Goal: Book appointment/travel/reservation

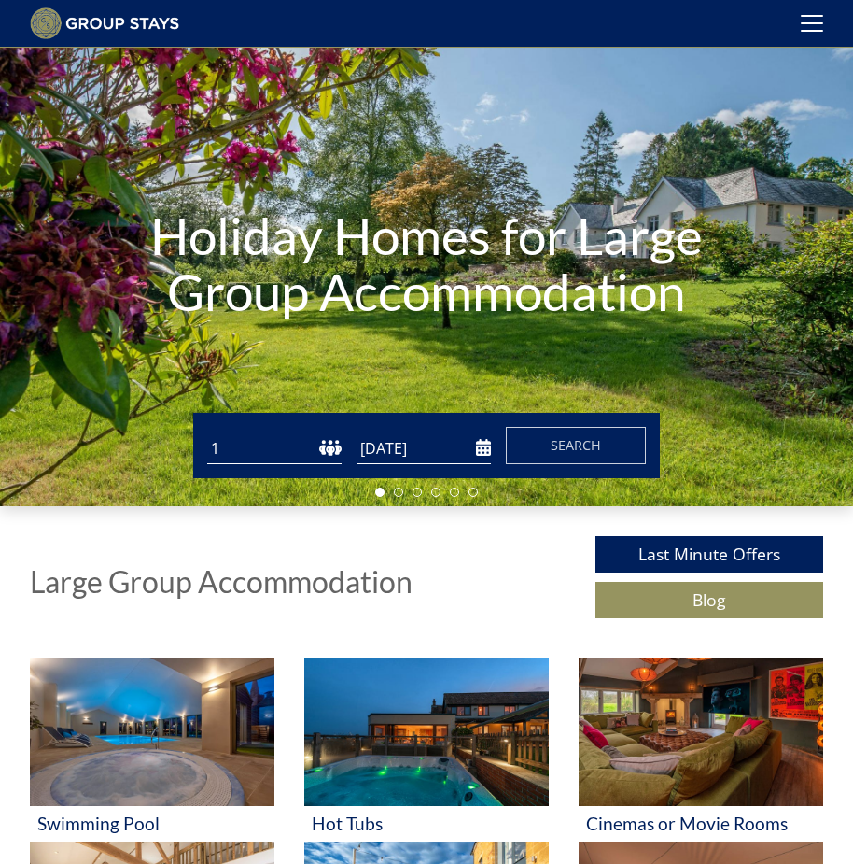
scroll to position [63, 0]
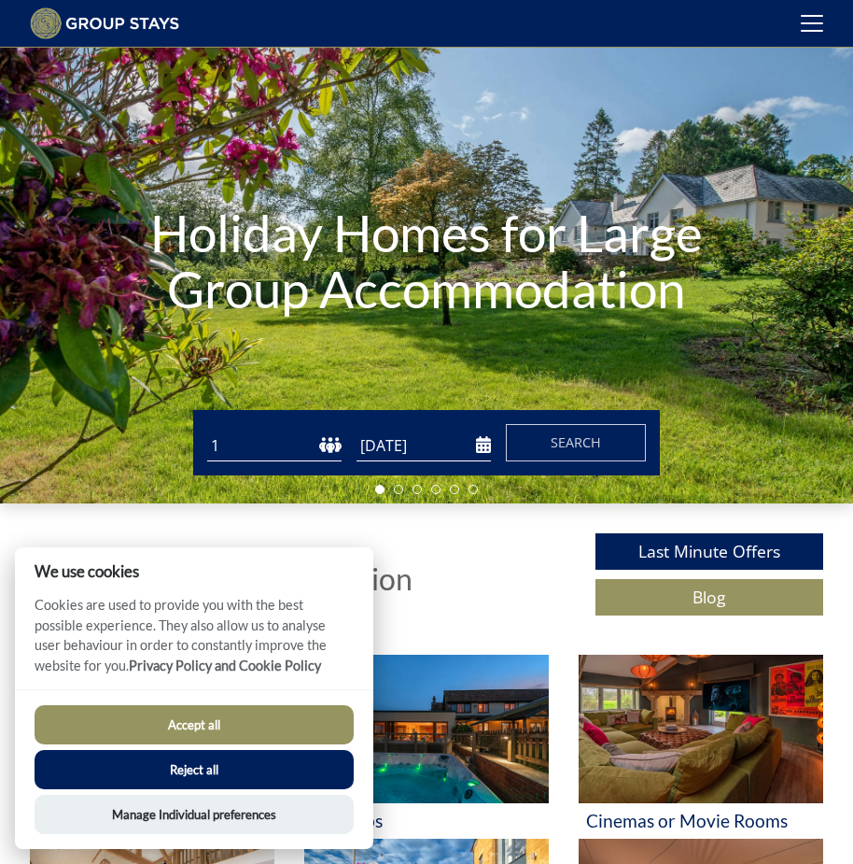
click at [279, 453] on select "1 2 3 4 5 6 7 8 9 10 11 12 13 14 15 16 17 18 19 20 21 22 23 24 25 26 27 28 29 3…" at bounding box center [274, 445] width 134 height 31
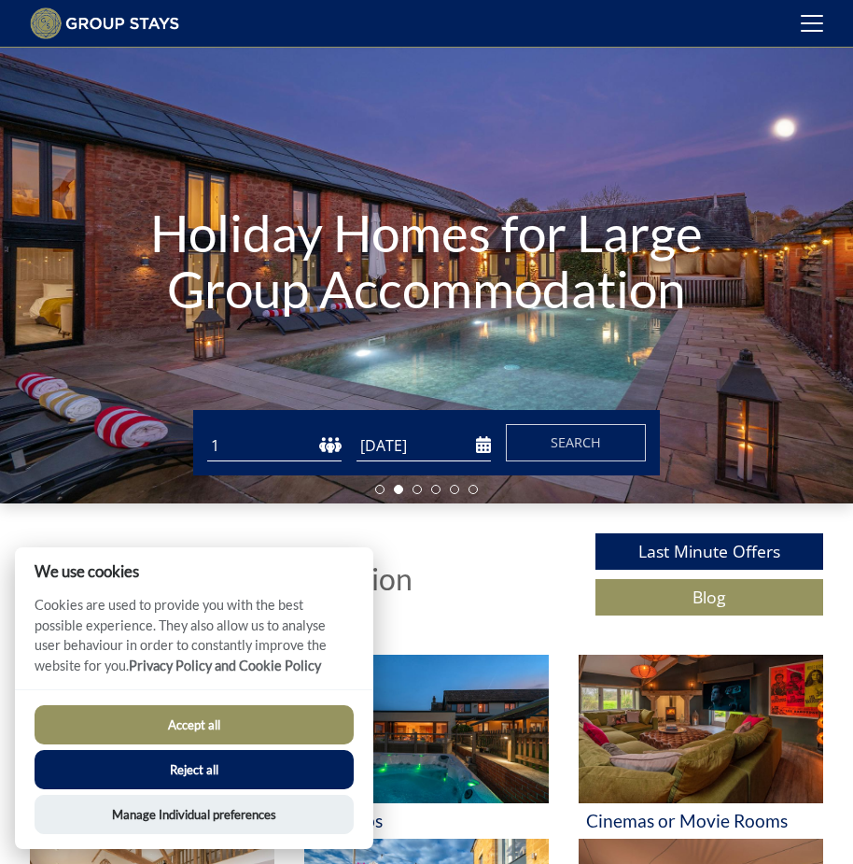
select select "18"
click at [207, 438] on select "1 2 3 4 5 6 7 8 9 10 11 12 13 14 15 16 17 18 19 20 21 22 23 24 25 26 27 28 29 3…" at bounding box center [274, 445] width 134 height 31
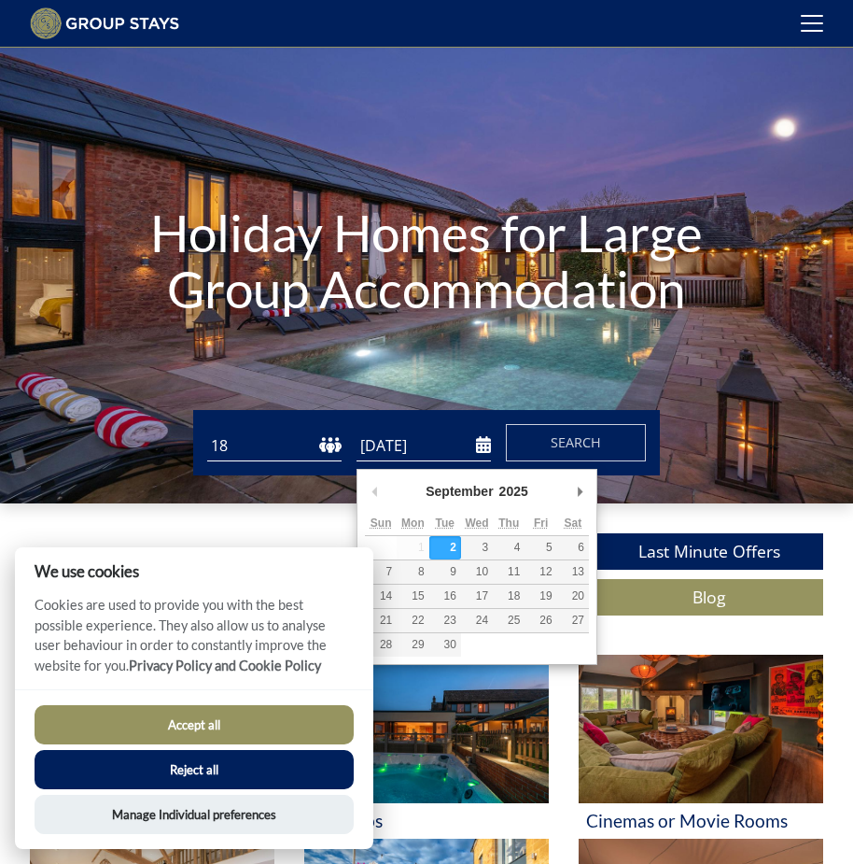
click at [377, 452] on input "[DATE]" at bounding box center [424, 445] width 134 height 31
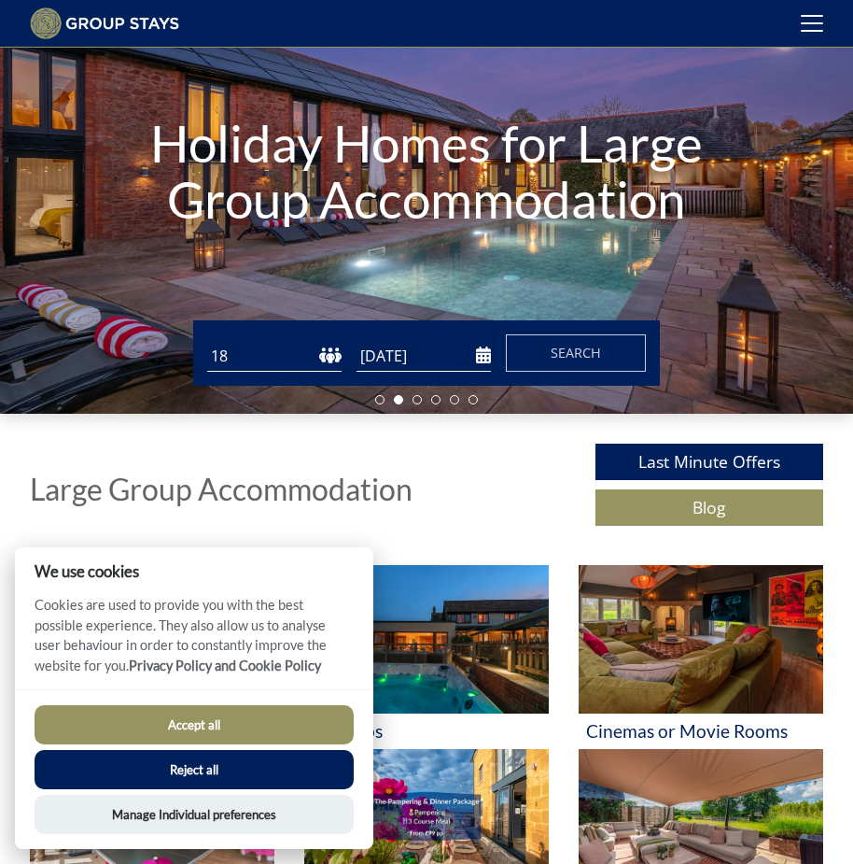
scroll to position [157, 0]
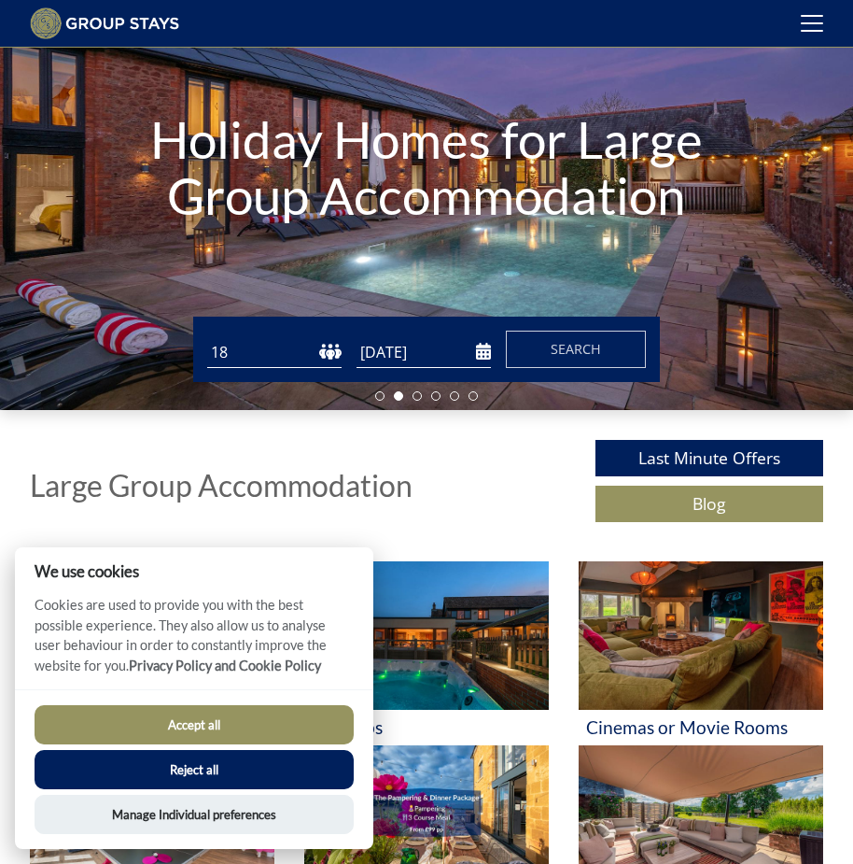
click at [452, 362] on input "[DATE]" at bounding box center [424, 352] width 134 height 31
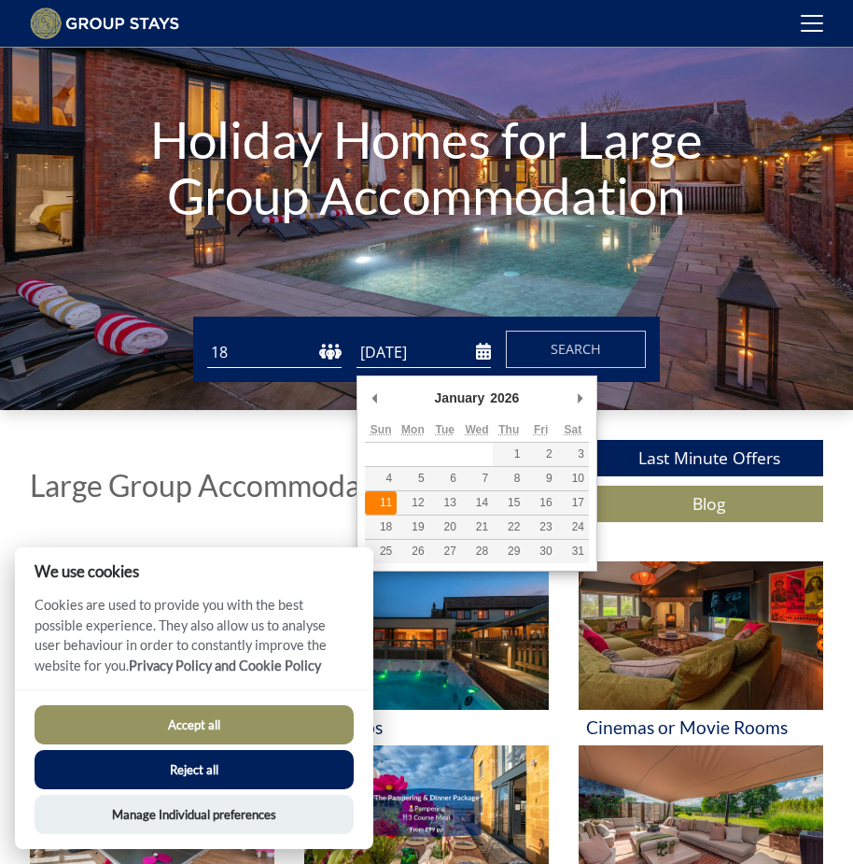
type input "[DATE]"
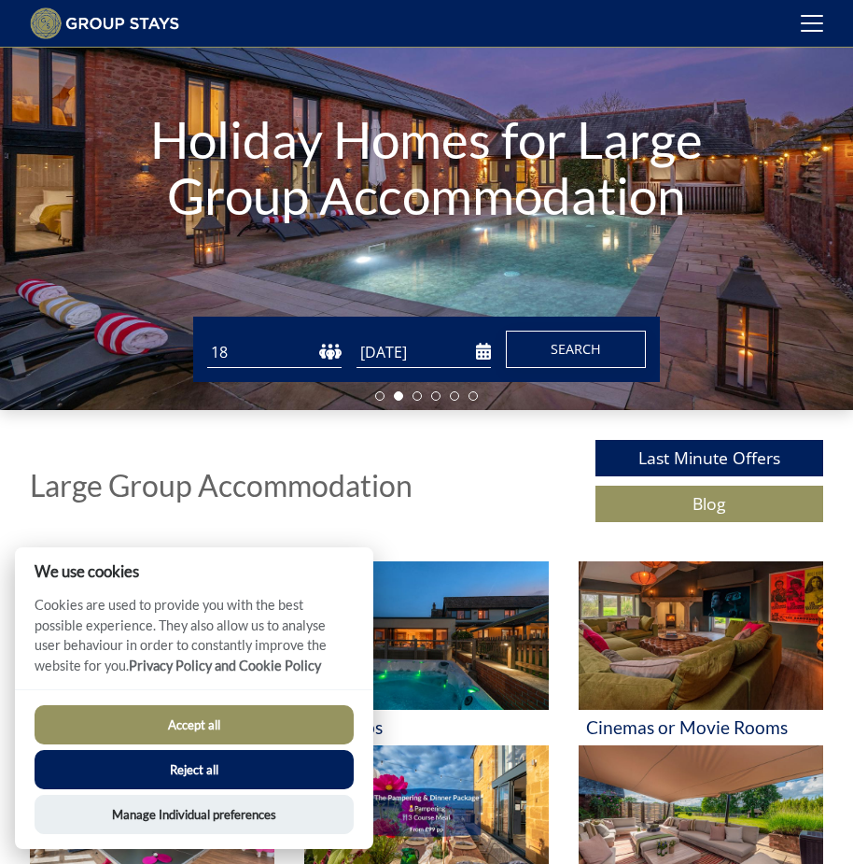
click at [560, 356] on span "Search" at bounding box center [576, 349] width 50 height 18
drag, startPoint x: 282, startPoint y: 691, endPoint x: 275, endPoint y: 698, distance: 10.6
click at [281, 696] on div "We use cookies Cookies are used to provide you with the best possible experienc…" at bounding box center [194, 698] width 359 height 302
click at [244, 713] on button "Accept all" at bounding box center [194, 724] width 319 height 39
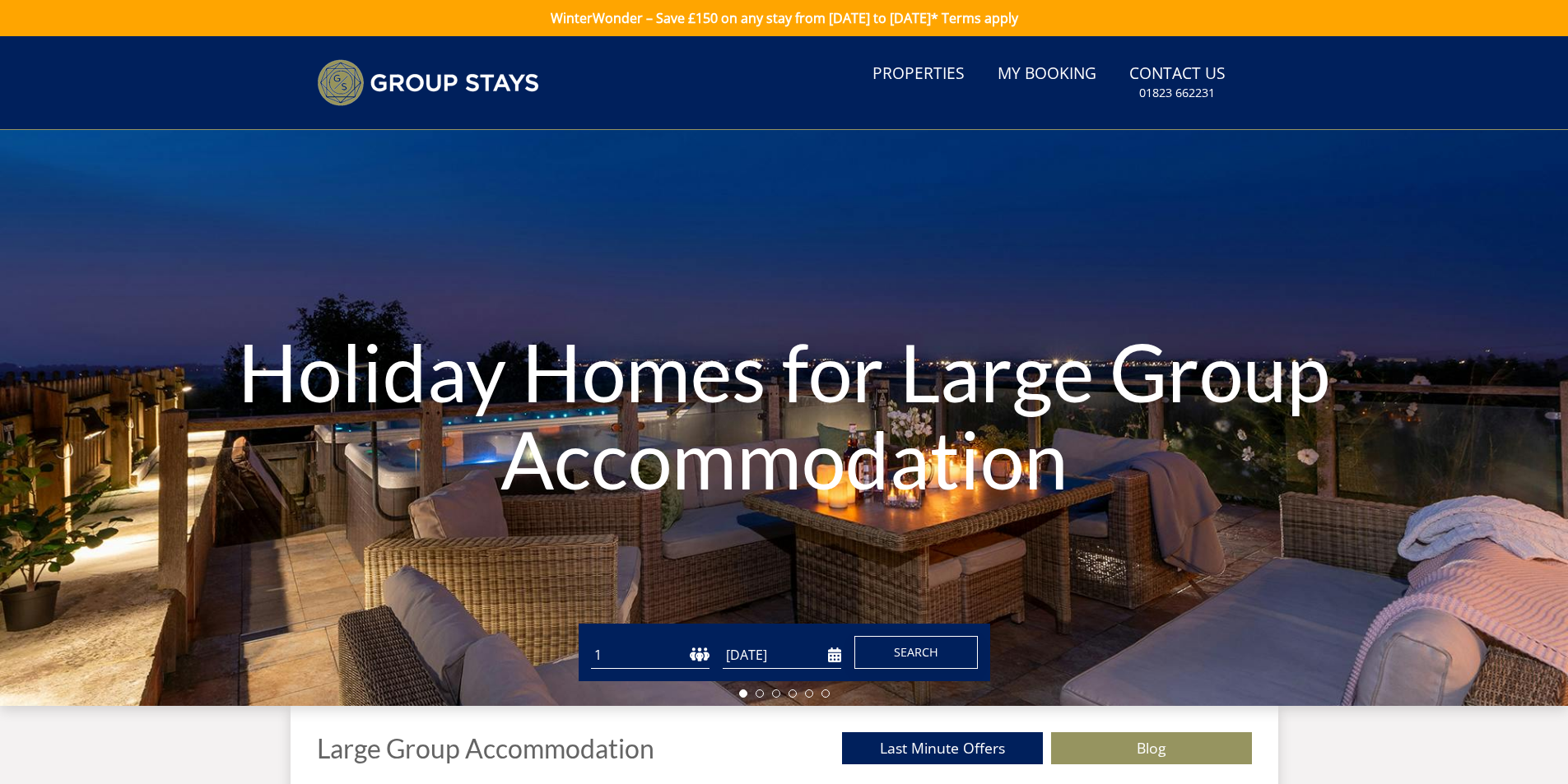
click at [752, 648] on span "Search" at bounding box center [916, 652] width 44 height 16
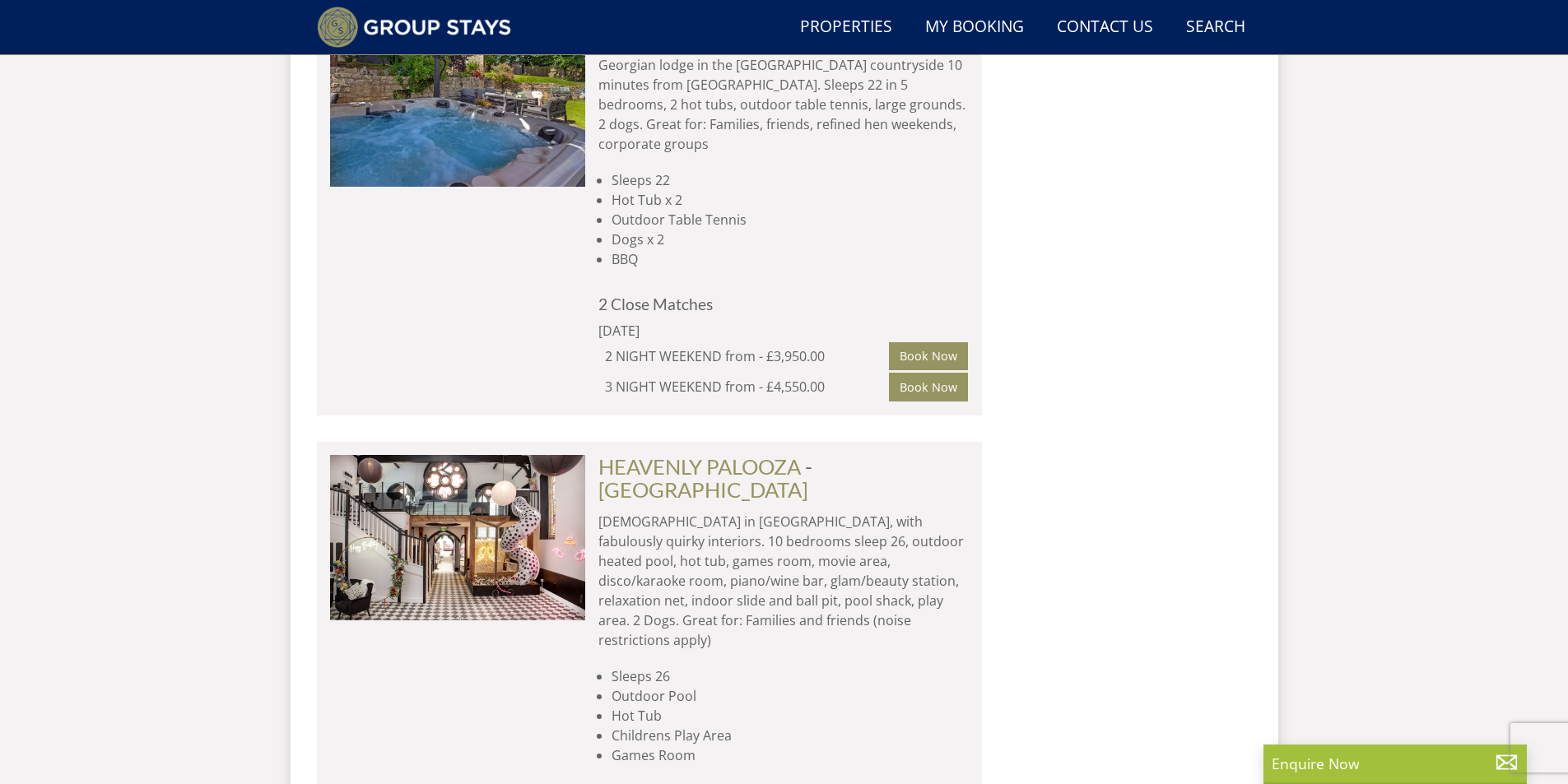
scroll to position [3039, 0]
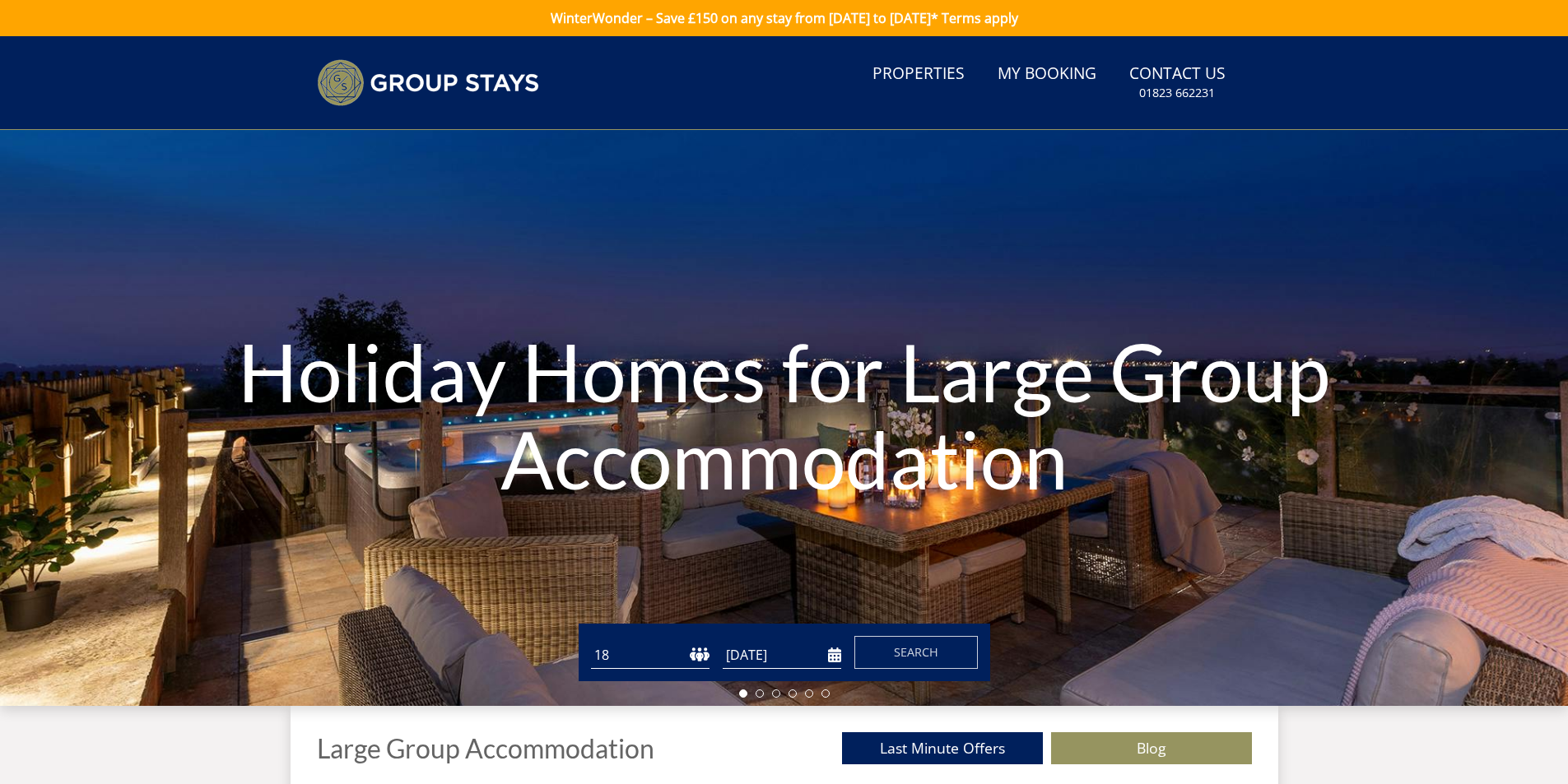
select select "18"
